Goal: Use online tool/utility: Utilize a website feature to perform a specific function

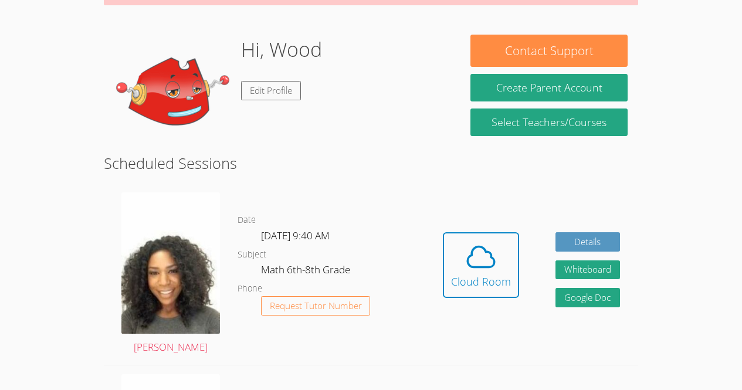
scroll to position [156, 0]
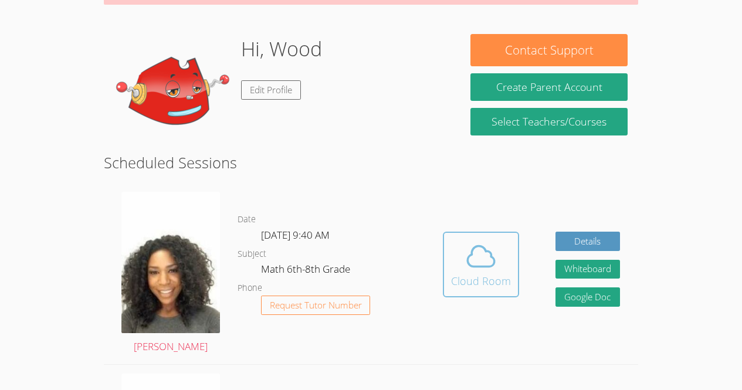
click at [484, 236] on button "Cloud Room" at bounding box center [481, 265] width 76 height 66
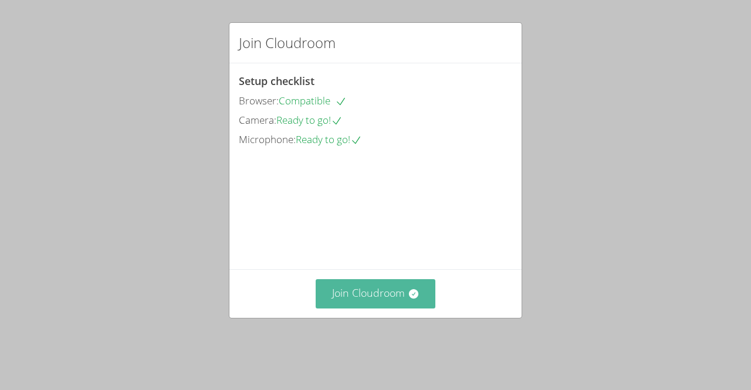
click at [348, 308] on button "Join Cloudroom" at bounding box center [376, 293] width 120 height 29
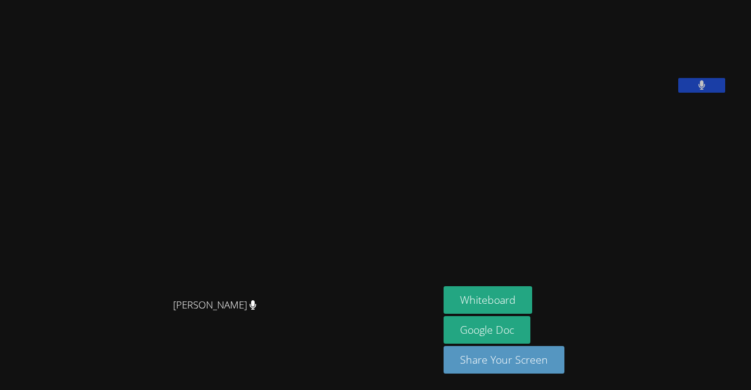
click at [307, 191] on video at bounding box center [219, 172] width 176 height 242
click at [486, 299] on button "Whiteboard" at bounding box center [487, 300] width 89 height 28
